Goal: Task Accomplishment & Management: Use online tool/utility

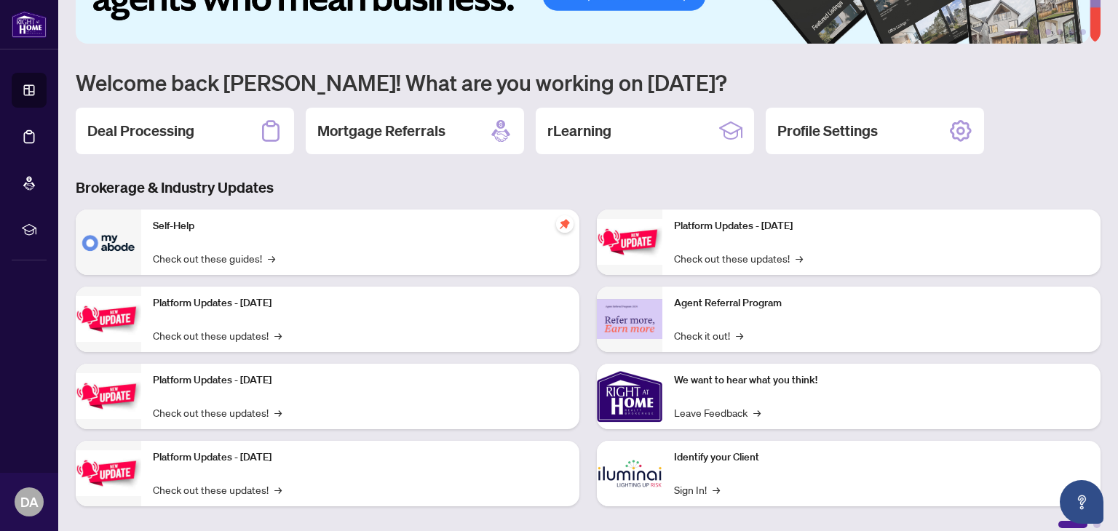
scroll to position [98, 0]
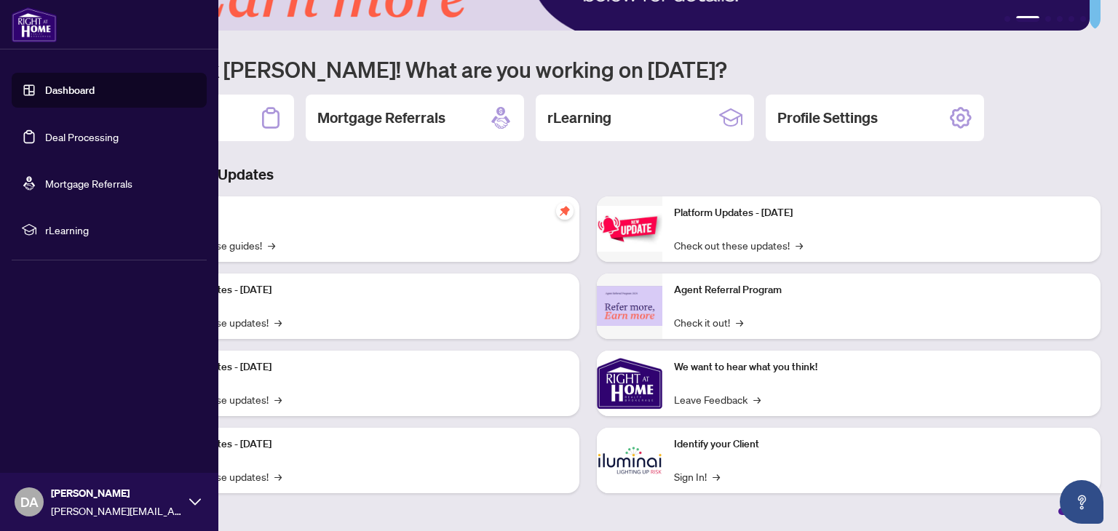
click at [64, 130] on link "Deal Processing" at bounding box center [82, 136] width 74 height 13
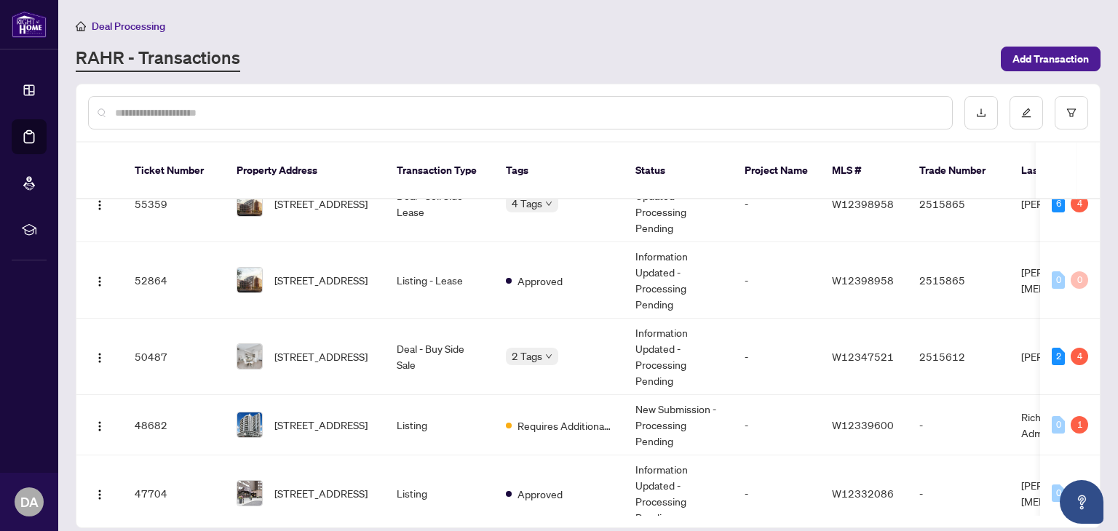
scroll to position [38, 0]
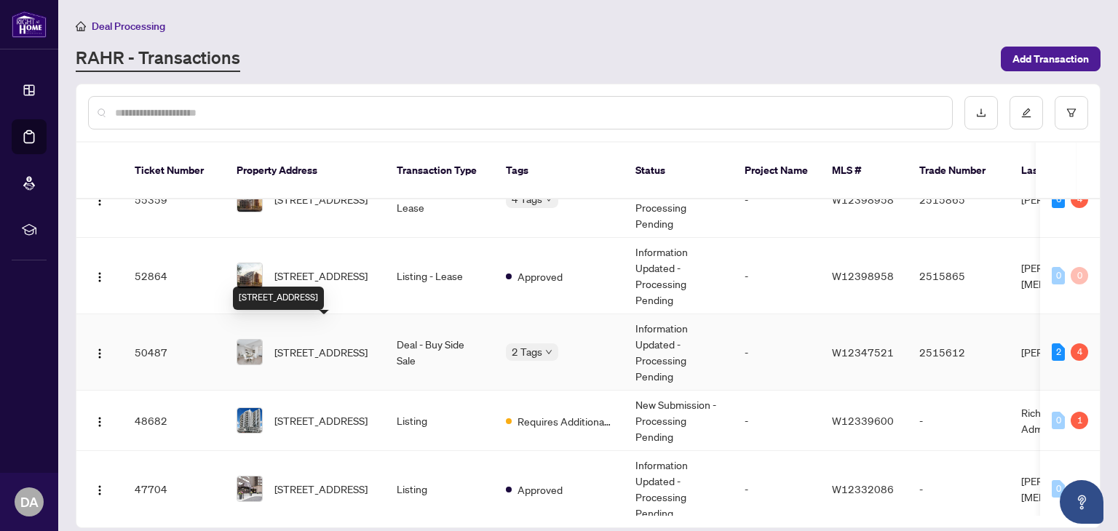
click at [282, 344] on span "[STREET_ADDRESS]" at bounding box center [320, 352] width 93 height 16
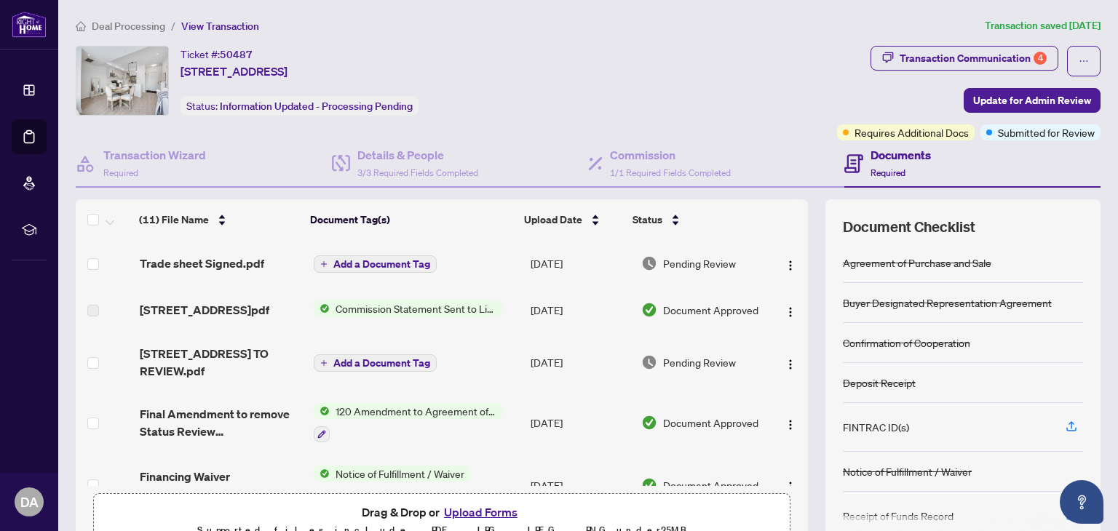
click at [477, 510] on button "Upload Forms" at bounding box center [481, 512] width 82 height 19
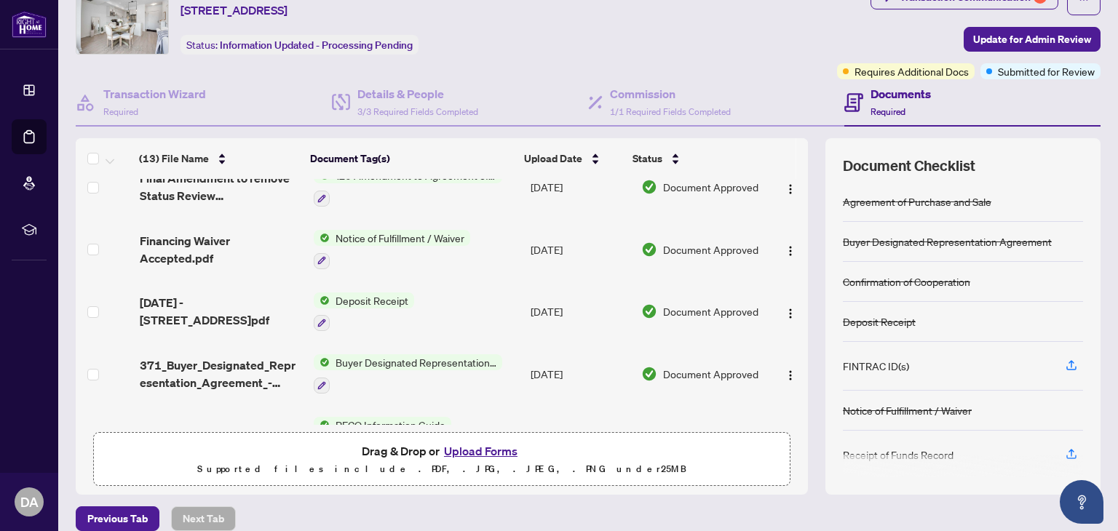
scroll to position [300, 0]
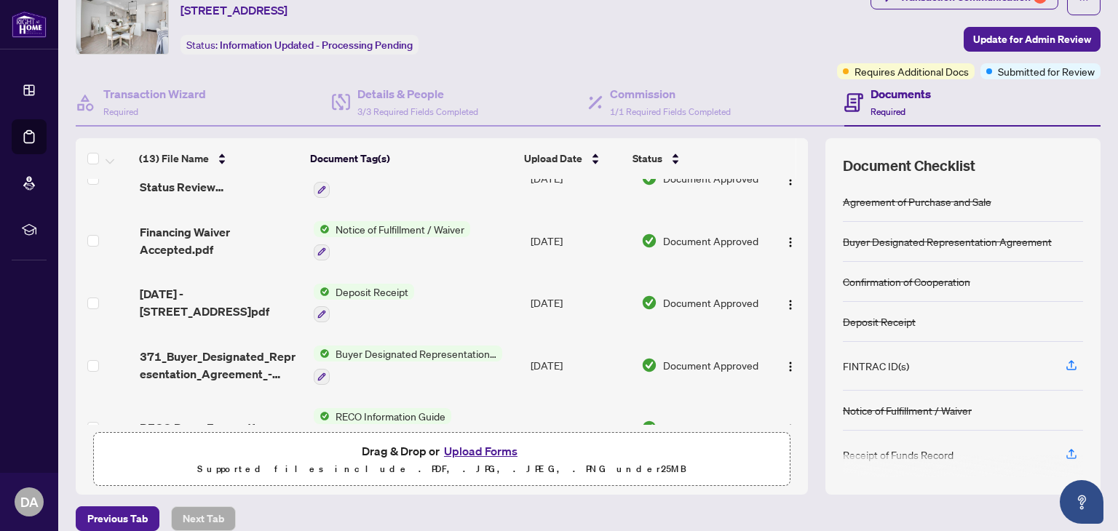
click at [357, 299] on span "Deposit Receipt" at bounding box center [372, 292] width 84 height 16
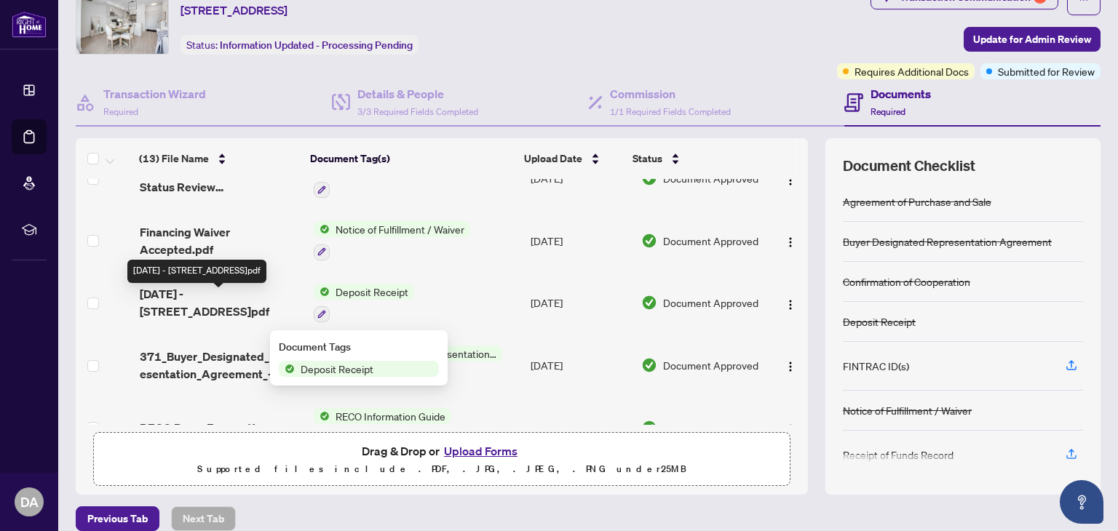
click at [178, 299] on span "[DATE] - [STREET_ADDRESS]pdf" at bounding box center [221, 302] width 162 height 35
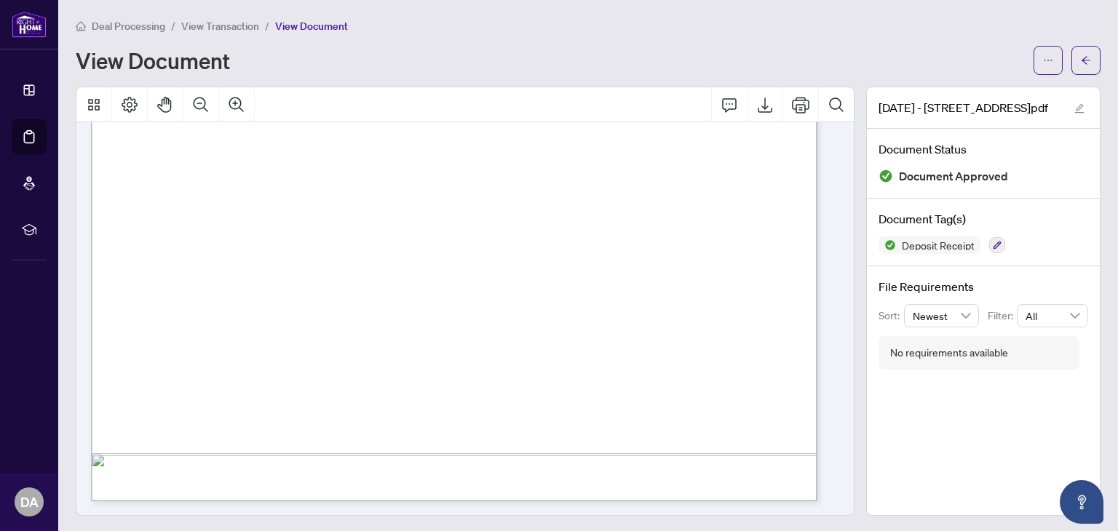
scroll to position [524, 0]
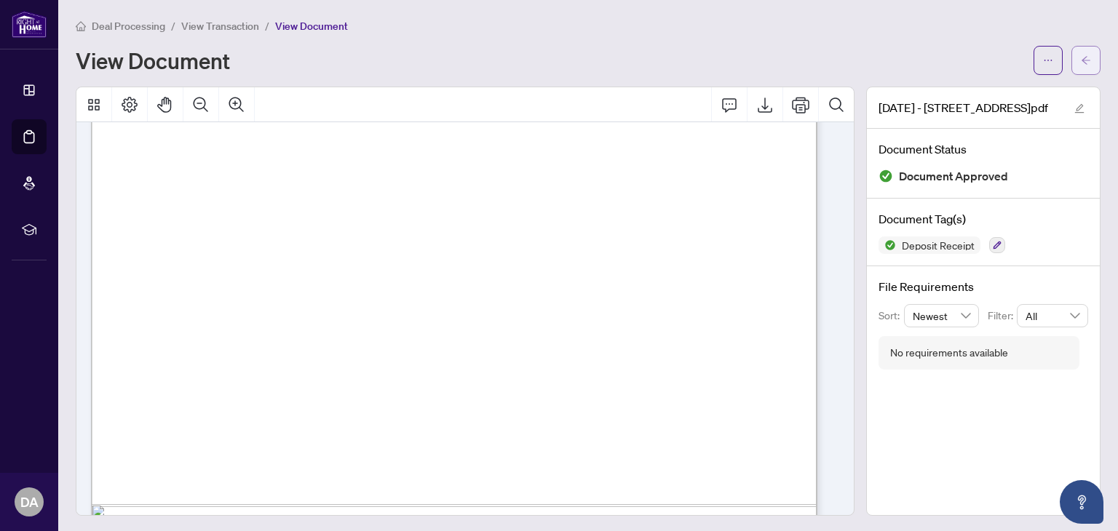
click at [1081, 62] on icon "arrow-left" at bounding box center [1086, 60] width 10 height 10
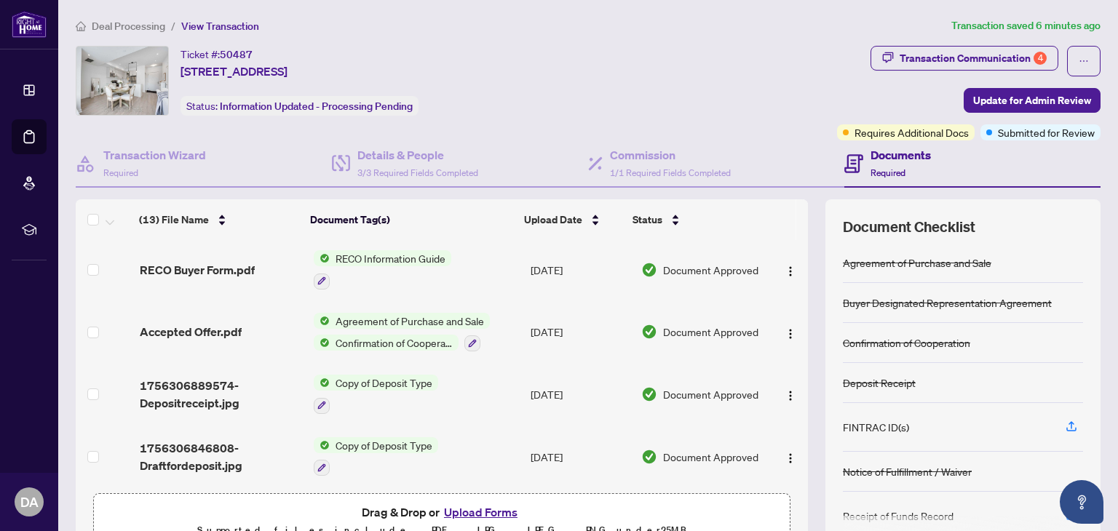
scroll to position [528, 0]
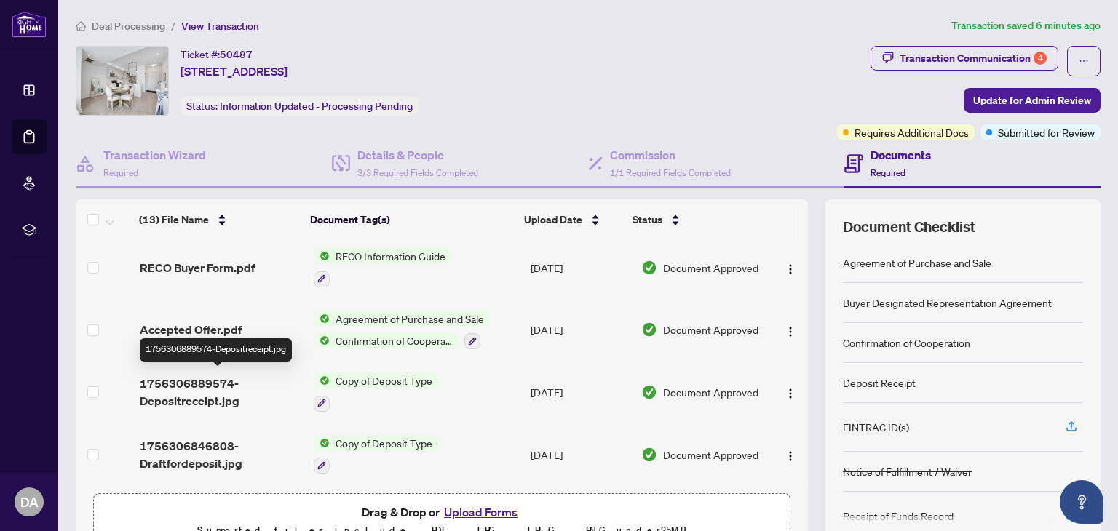
click at [175, 382] on span "1756306889574-Depositreceipt.jpg" at bounding box center [221, 392] width 162 height 35
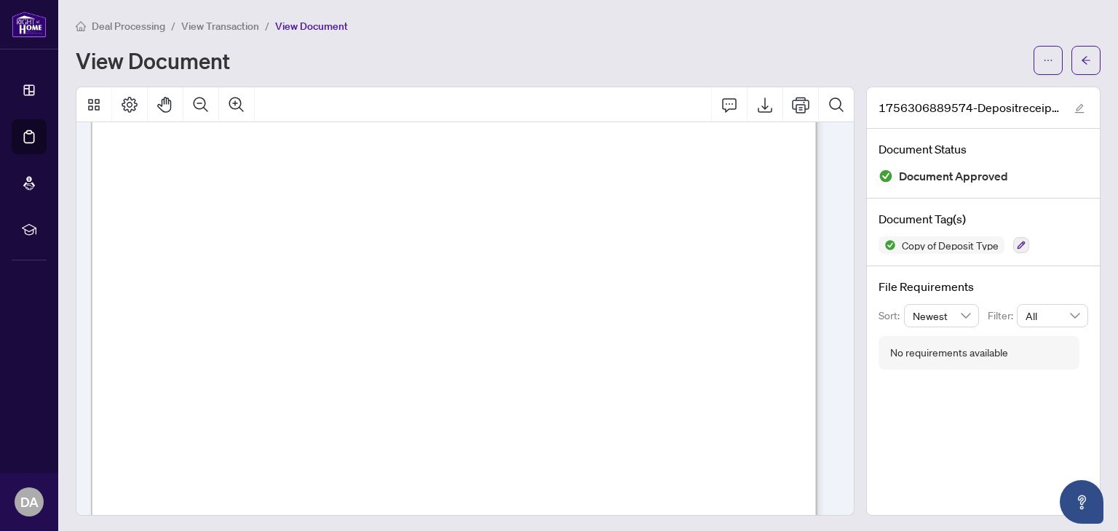
scroll to position [412, 0]
click at [545, 34] on div "Deal Processing / View Transaction / View Document View Document" at bounding box center [588, 45] width 1025 height 57
click at [1081, 55] on icon "arrow-left" at bounding box center [1086, 60] width 10 height 10
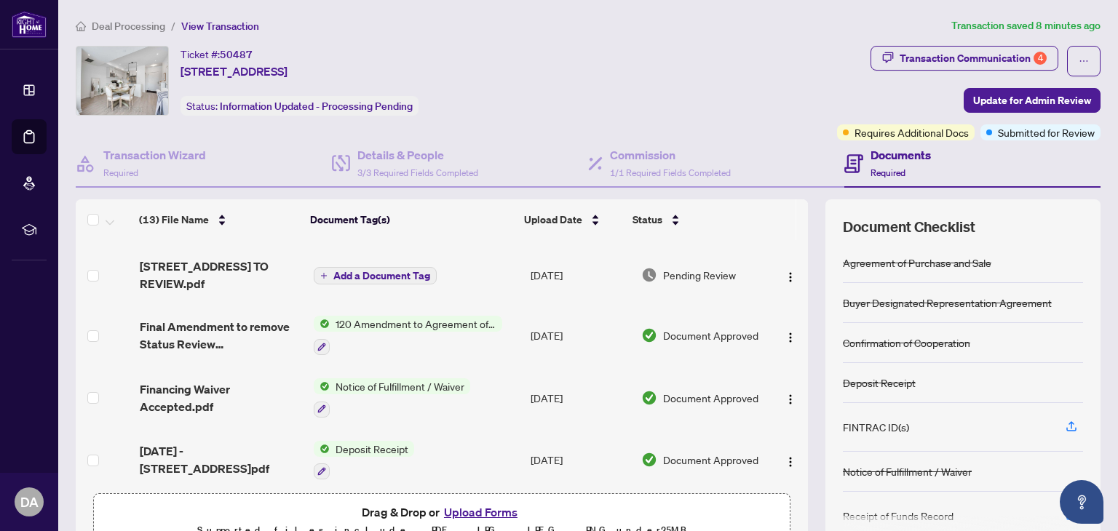
scroll to position [210, 0]
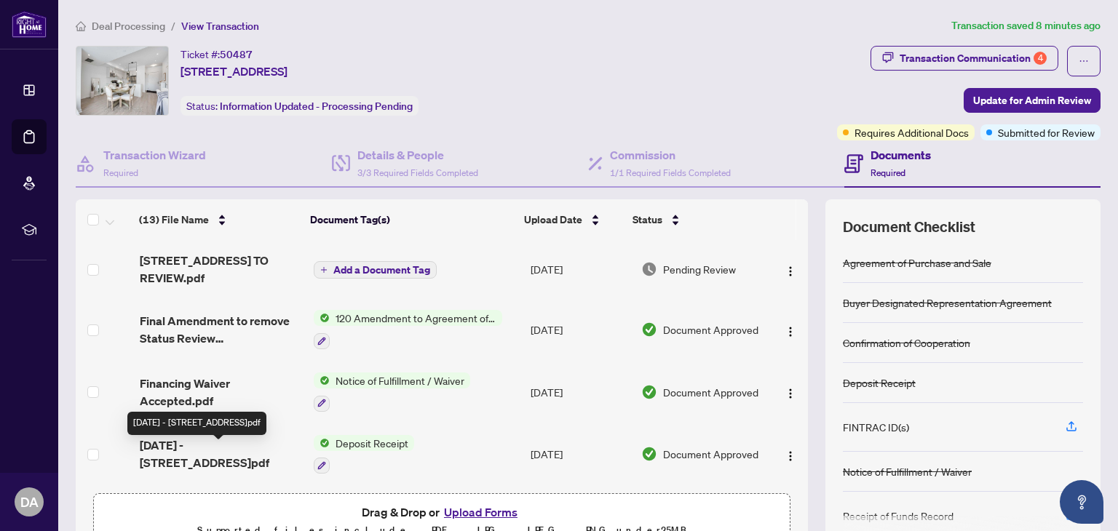
click at [211, 453] on span "[DATE] - [STREET_ADDRESS]pdf" at bounding box center [221, 454] width 162 height 35
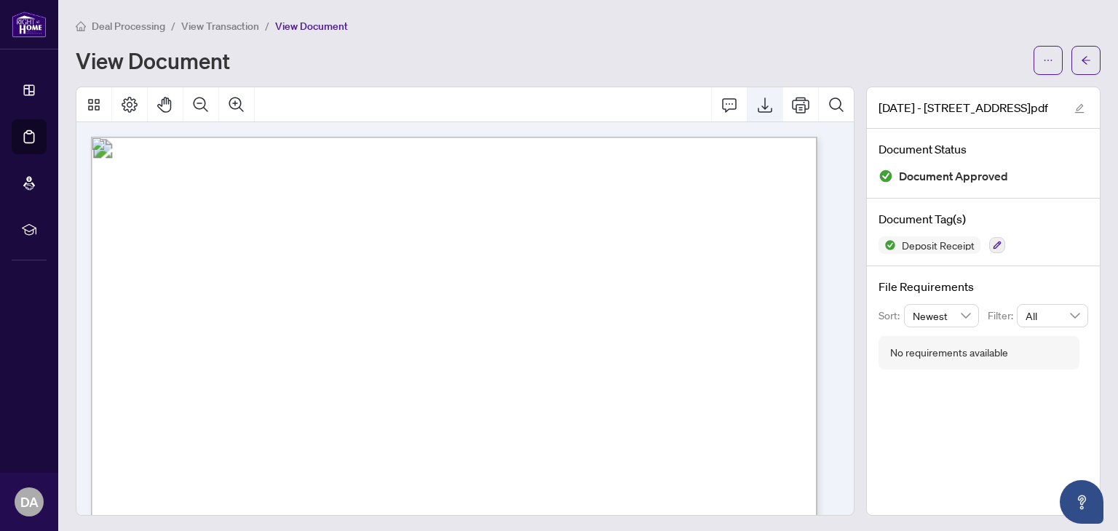
click at [763, 103] on icon "Export" at bounding box center [764, 104] width 17 height 17
